Goal: Task Accomplishment & Management: Use online tool/utility

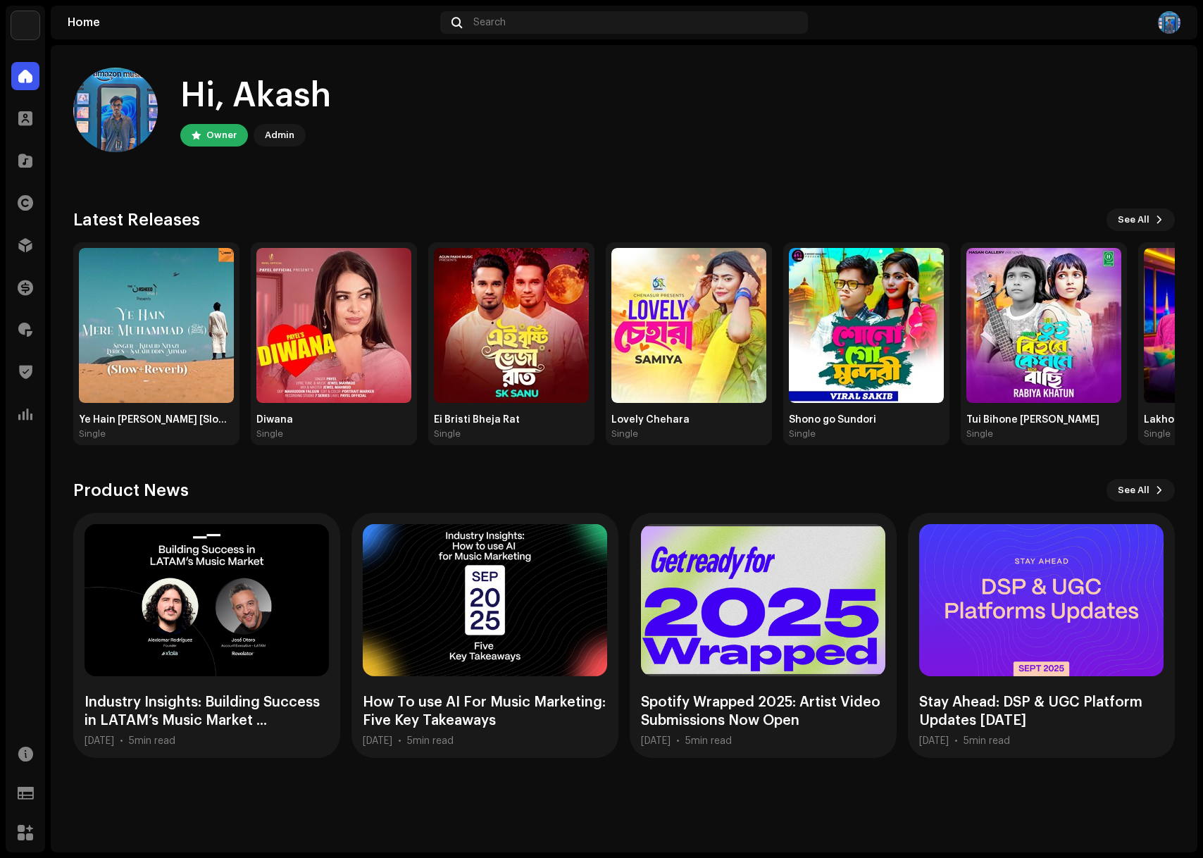
click at [360, 150] on div "Hi, [PERSON_NAME] Owner Admin" at bounding box center [624, 110] width 1102 height 85
click at [20, 241] on span at bounding box center [25, 244] width 14 height 11
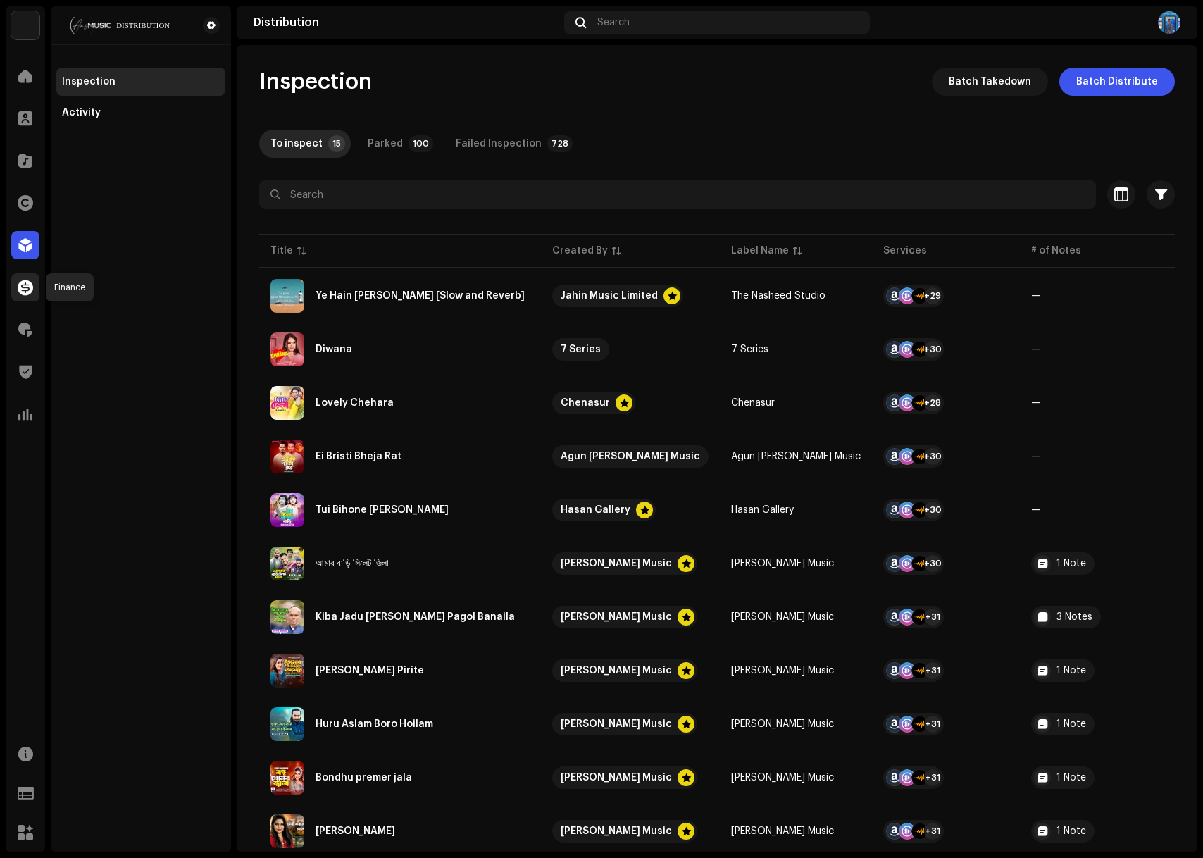
click at [21, 296] on div at bounding box center [25, 287] width 28 height 28
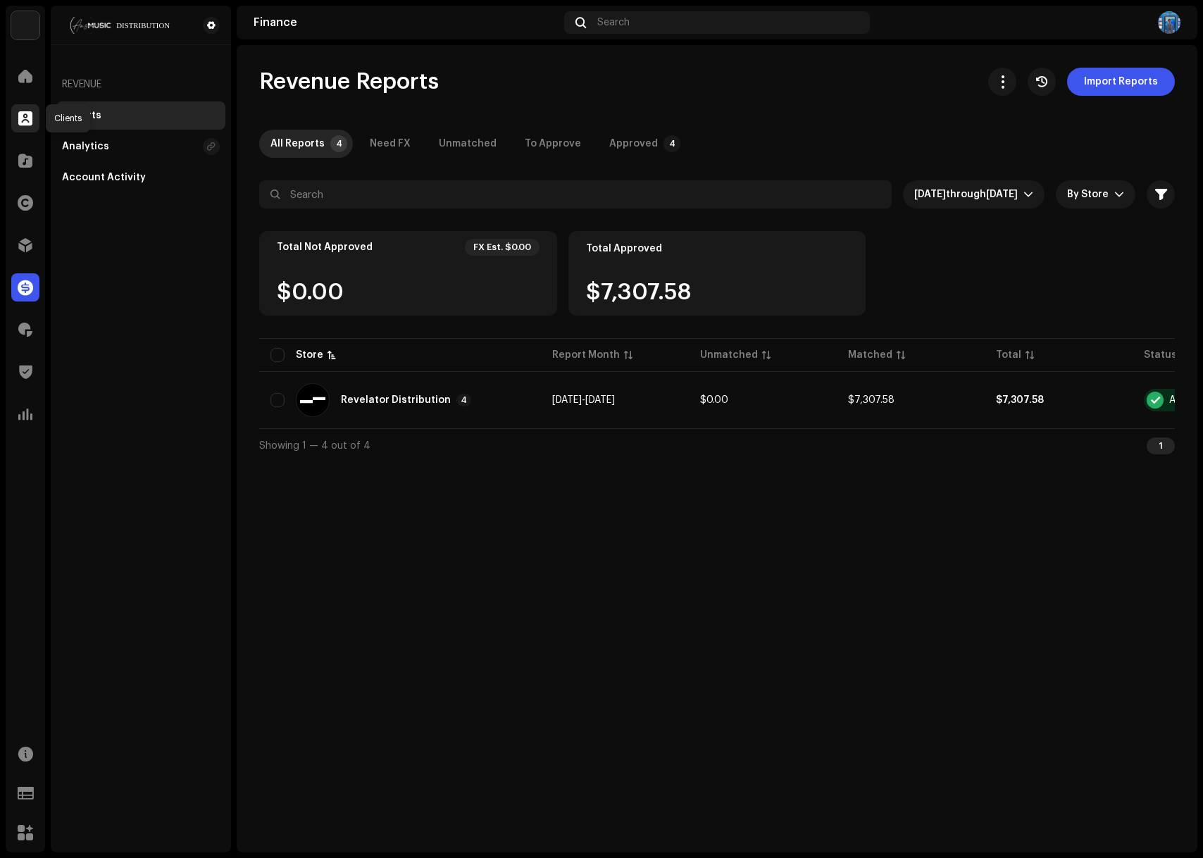
click at [22, 120] on span at bounding box center [25, 118] width 14 height 11
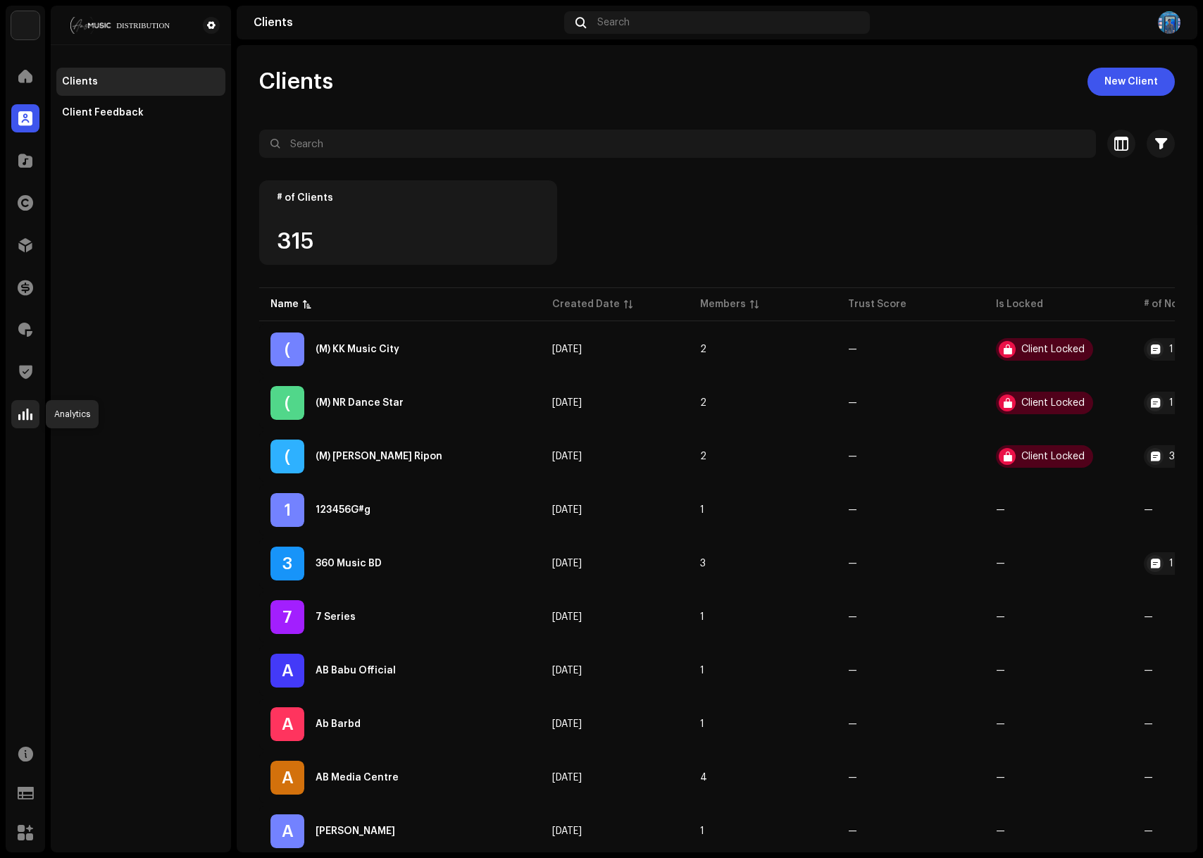
click at [21, 413] on span at bounding box center [25, 413] width 14 height 11
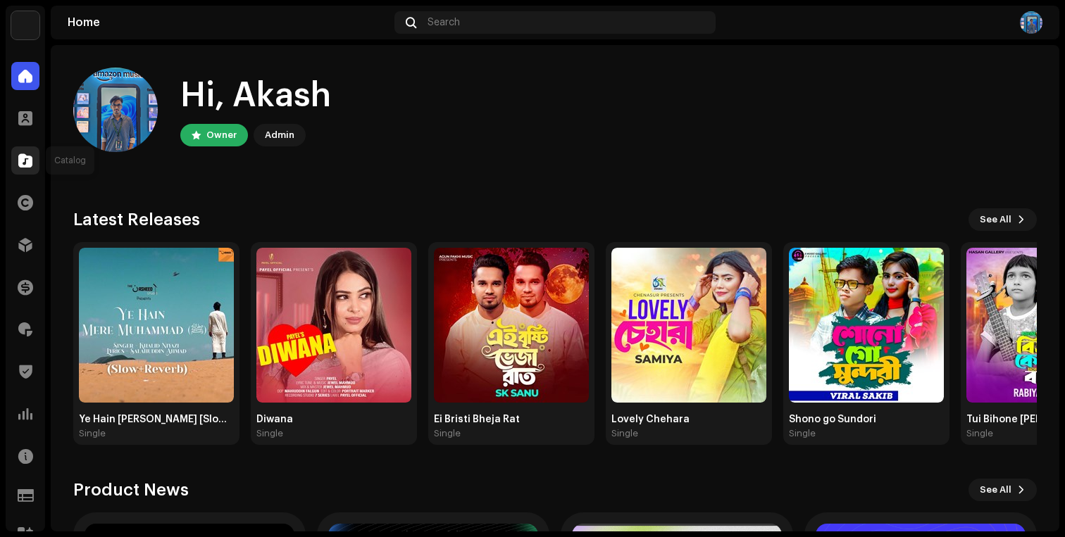
click at [33, 164] on div at bounding box center [25, 160] width 28 height 28
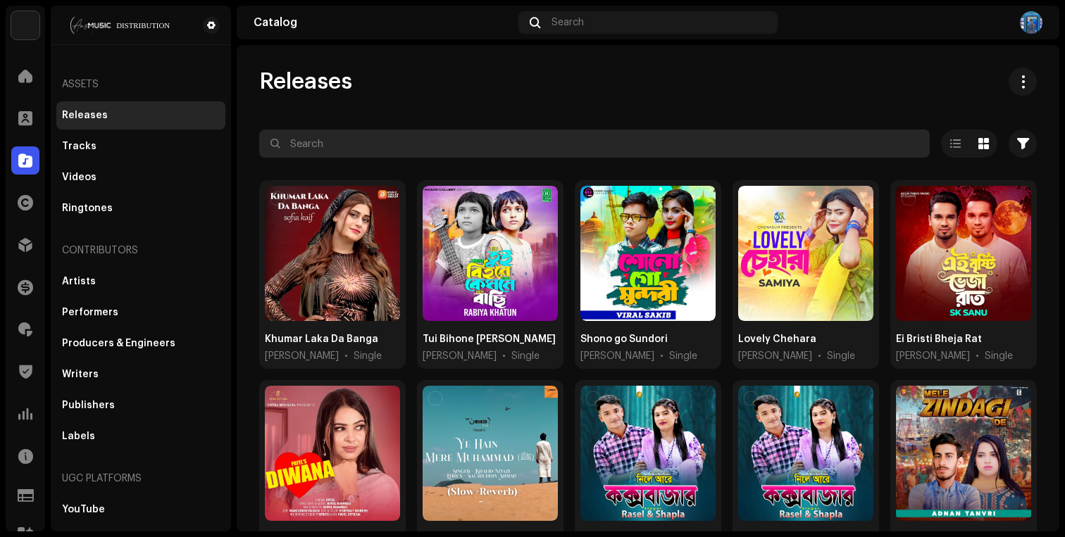
click at [573, 154] on input "text" at bounding box center [594, 144] width 671 height 28
paste input "Koi Rohi Yaad"
type input "Koi Rohi Yaad"
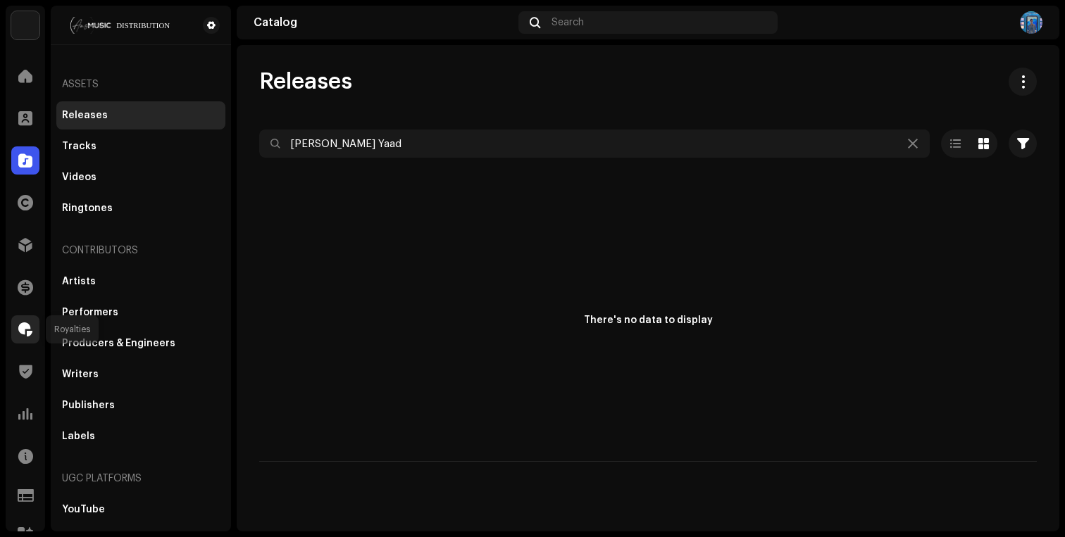
click at [31, 326] on span at bounding box center [25, 329] width 14 height 11
click at [27, 329] on span at bounding box center [25, 329] width 14 height 11
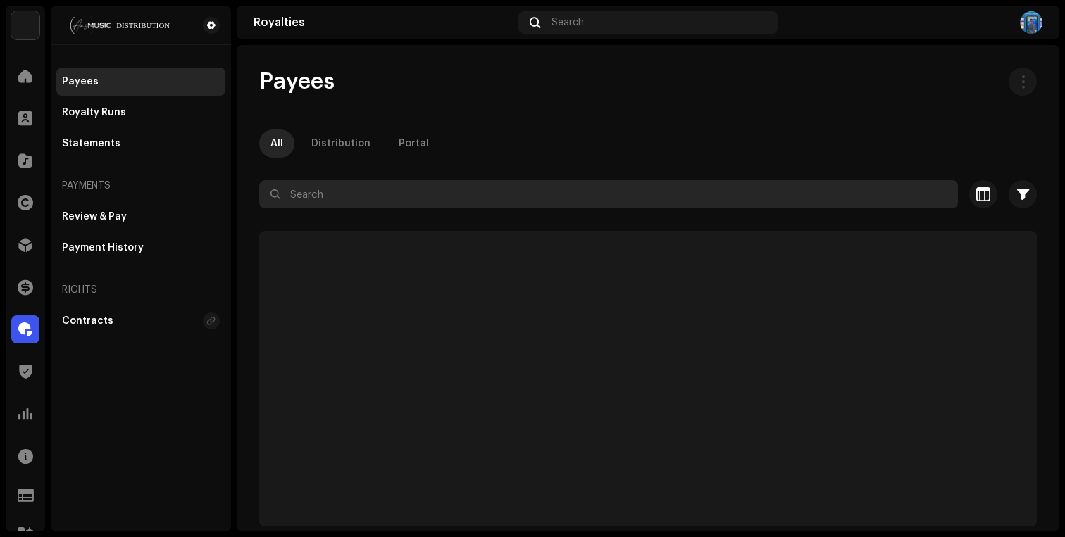
click at [381, 192] on input "text" at bounding box center [608, 194] width 699 height 28
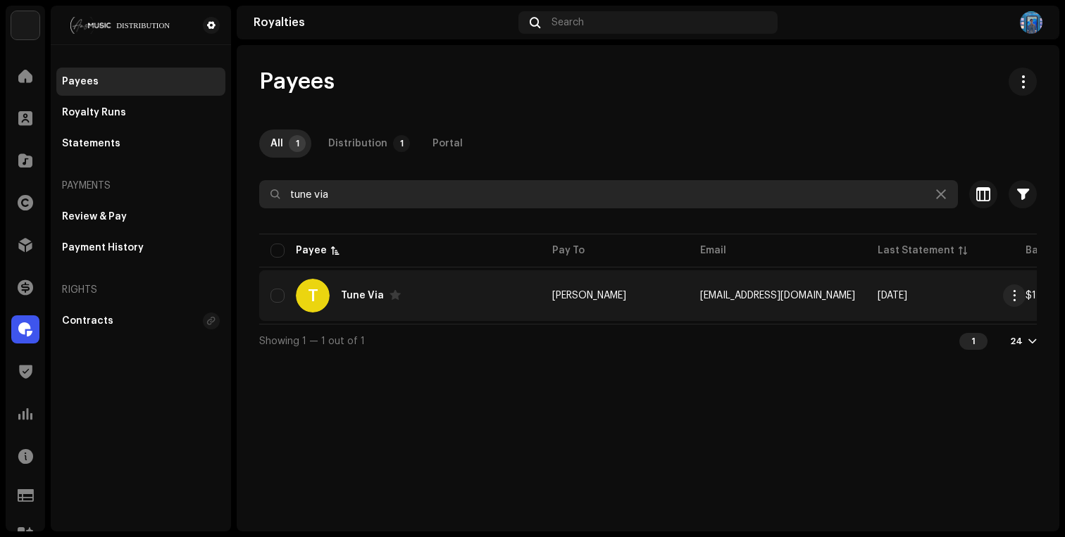
type input "tune via"
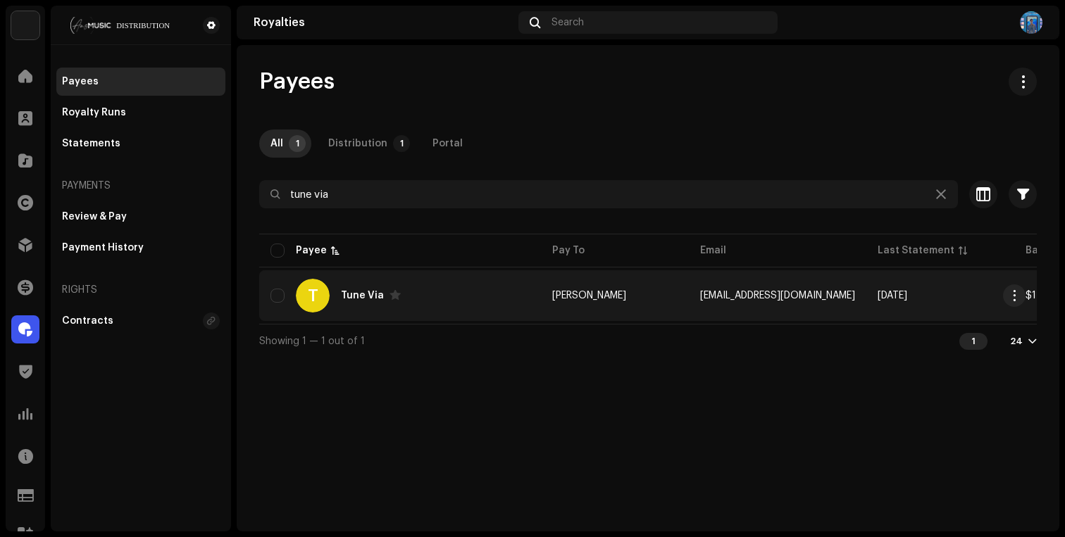
click at [448, 286] on div "T Tune Via" at bounding box center [399, 296] width 259 height 34
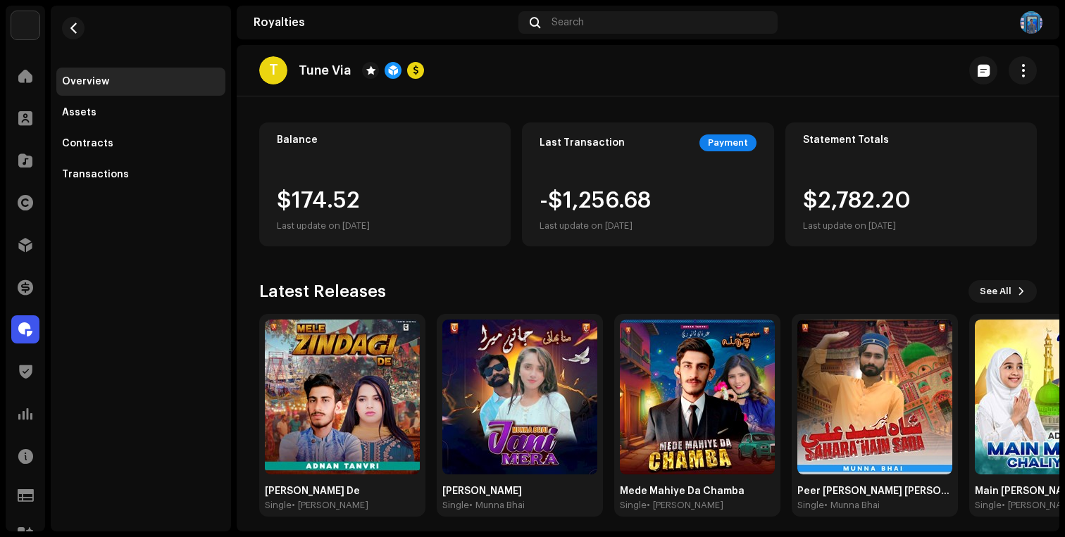
scroll to position [99, 0]
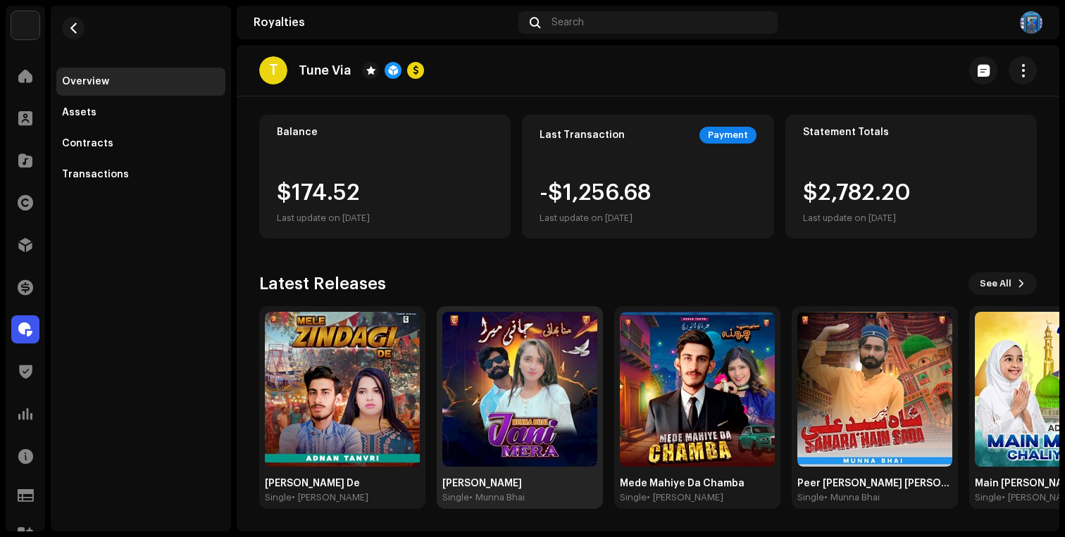
click at [533, 423] on img at bounding box center [519, 389] width 155 height 155
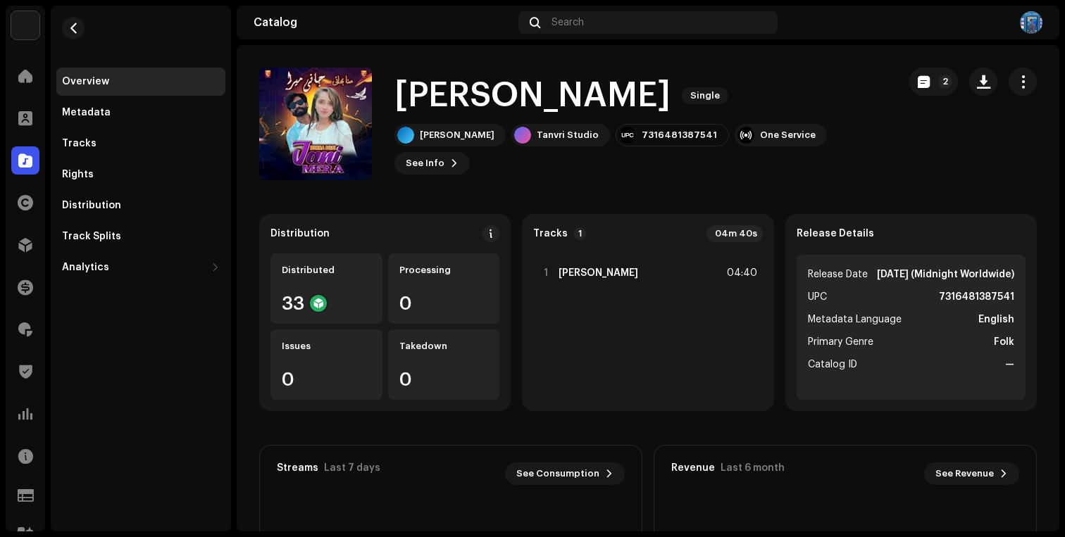
click at [700, 134] on div "Jani Mera Single Munna Bhai Tanvri Studio 7316481387541 One Service See Info 2" at bounding box center [640, 123] width 492 height 101
click at [760, 141] on div "One Service" at bounding box center [788, 135] width 56 height 11
click at [634, 192] on catalog-releases-details-overview "Jani Mera Single 2 Jani Mera Single Munna Bhai Tanvri Studio 7316481387541 One …" at bounding box center [648, 397] width 823 height 704
click at [487, 106] on h1 "Jani Mera" at bounding box center [532, 95] width 276 height 45
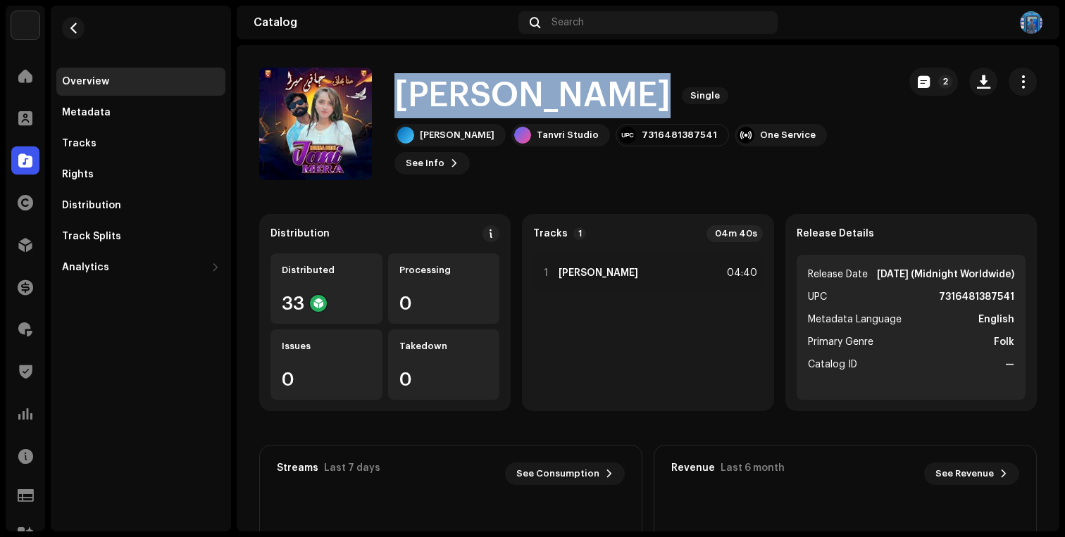
click at [487, 106] on h1 "Jani Mera" at bounding box center [532, 95] width 276 height 45
copy div "Jani Mera Single"
click at [81, 32] on button "button" at bounding box center [73, 28] width 23 height 23
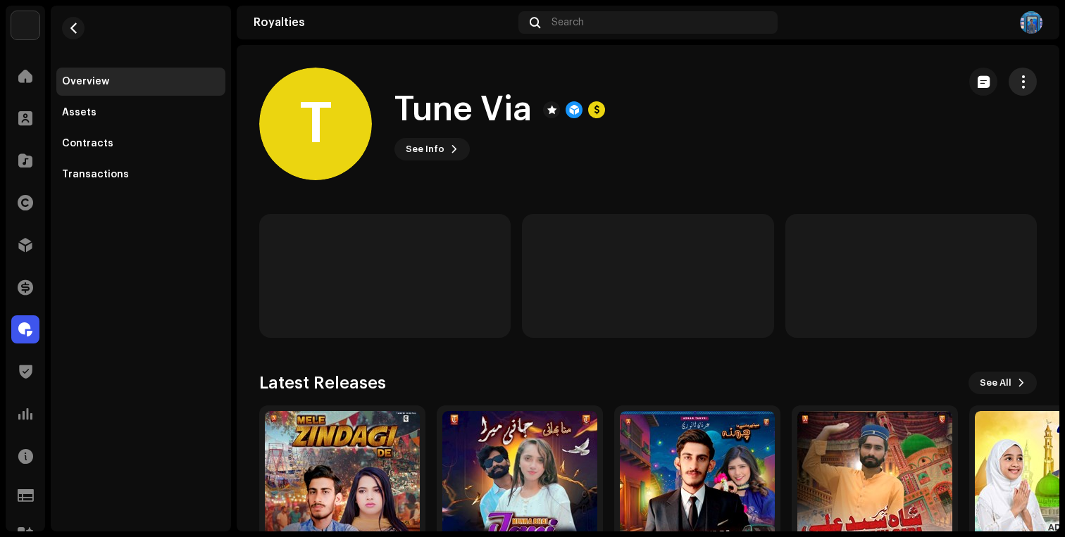
click at [1016, 87] on span "button" at bounding box center [1022, 81] width 13 height 11
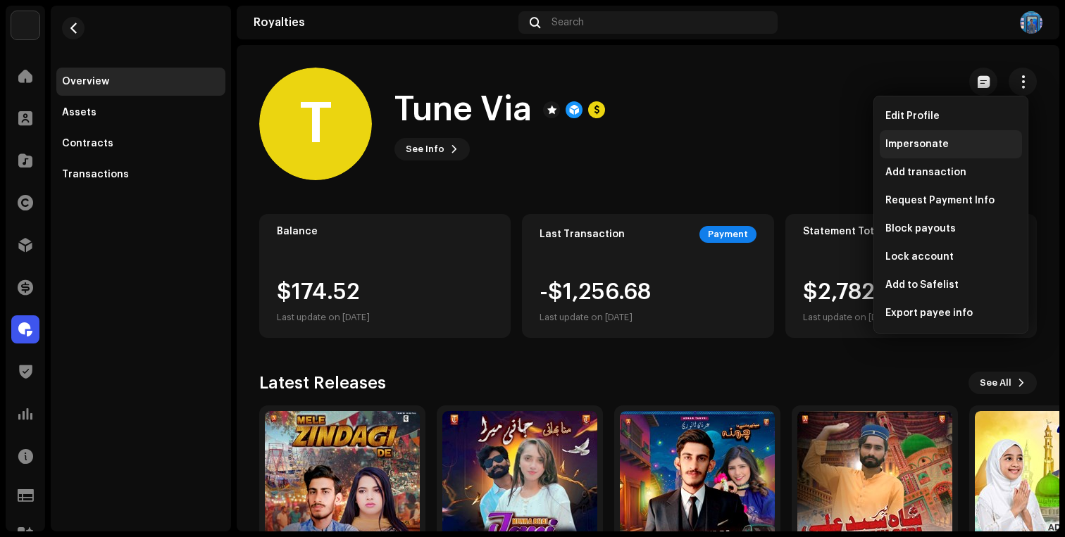
click at [923, 142] on span "Impersonate" at bounding box center [916, 144] width 63 height 11
